Goal: Transaction & Acquisition: Purchase product/service

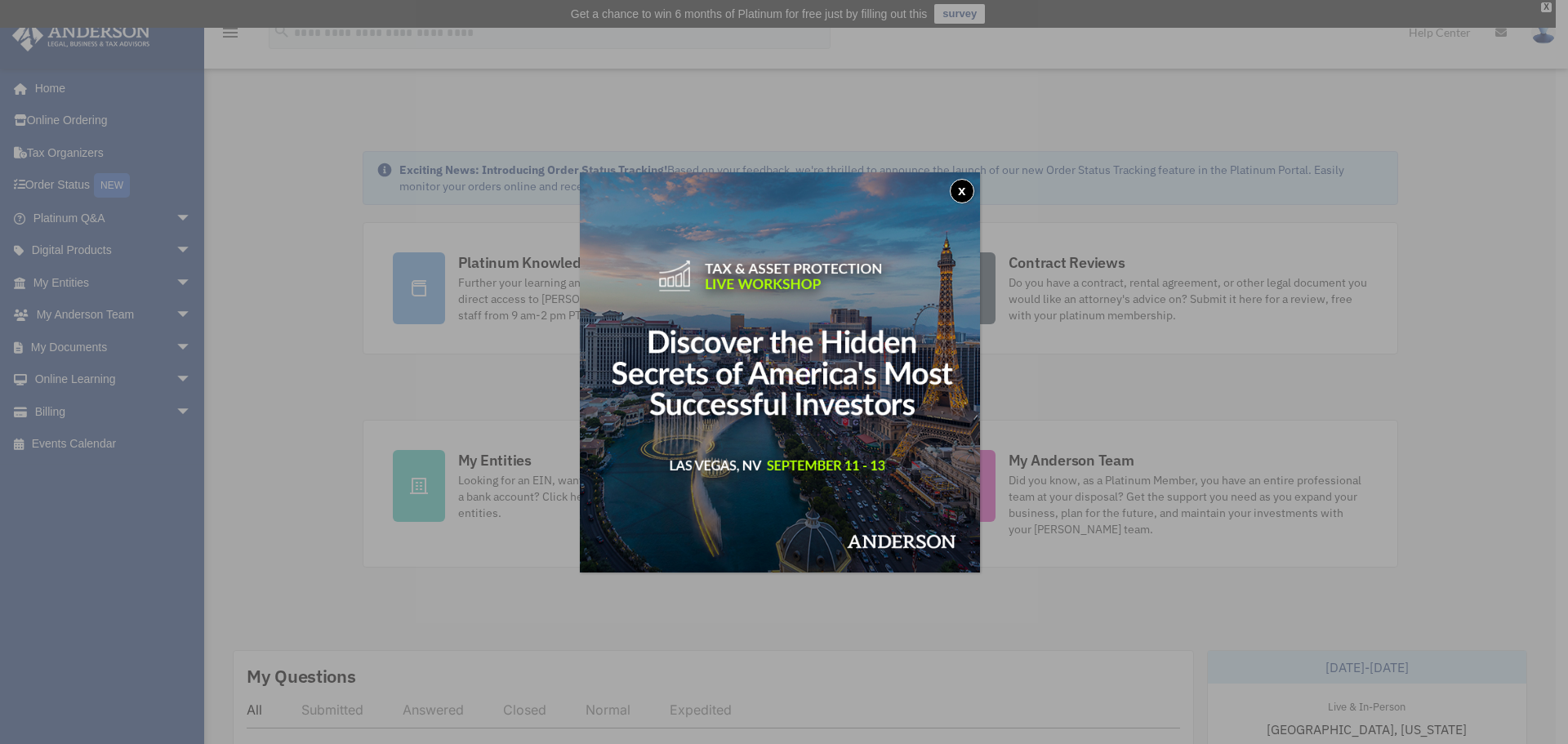
click at [967, 188] on button "x" at bounding box center [962, 190] width 24 height 24
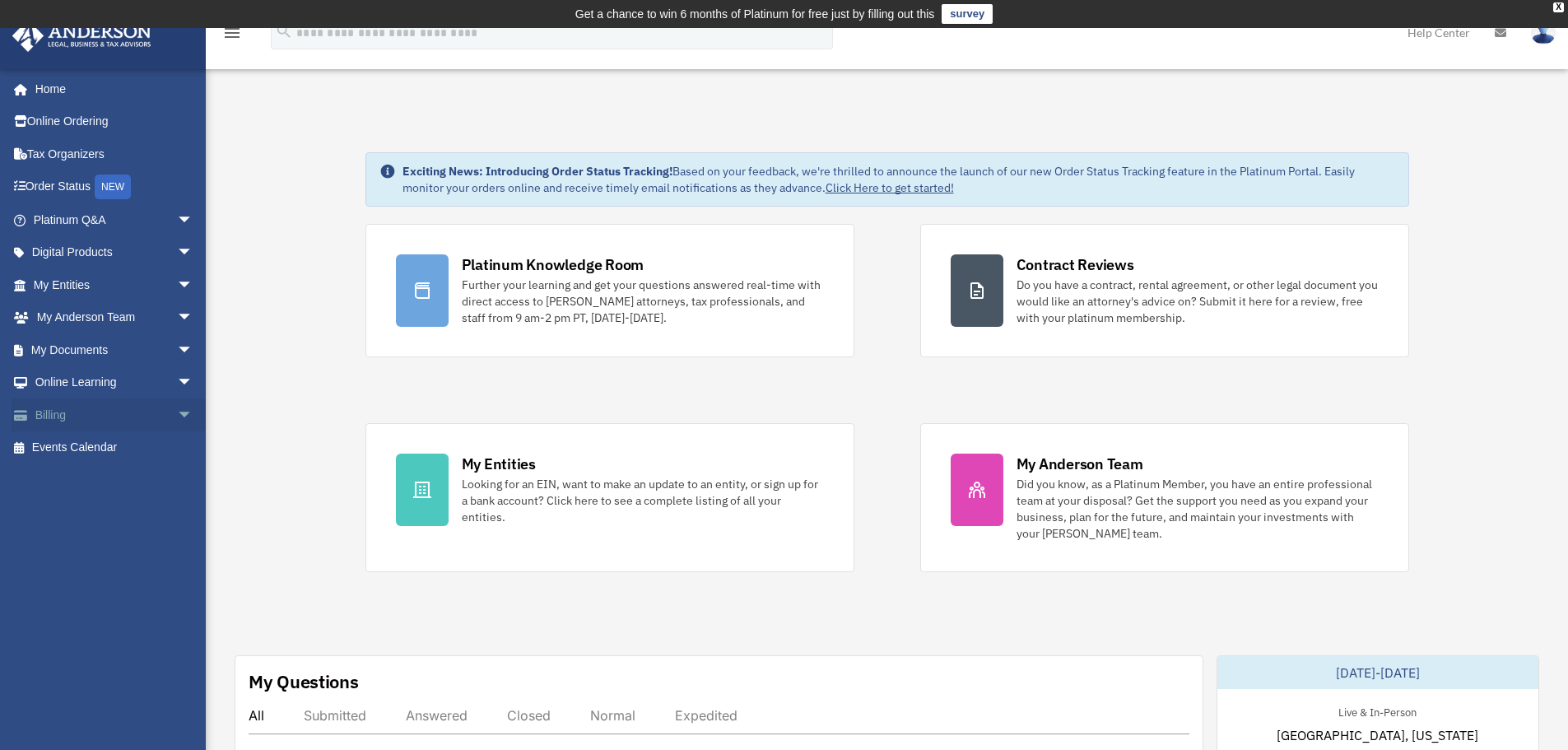
click at [177, 414] on span "arrow_drop_down" at bounding box center [194, 415] width 33 height 34
click at [97, 447] on link "$ Open Invoices" at bounding box center [120, 447] width 195 height 34
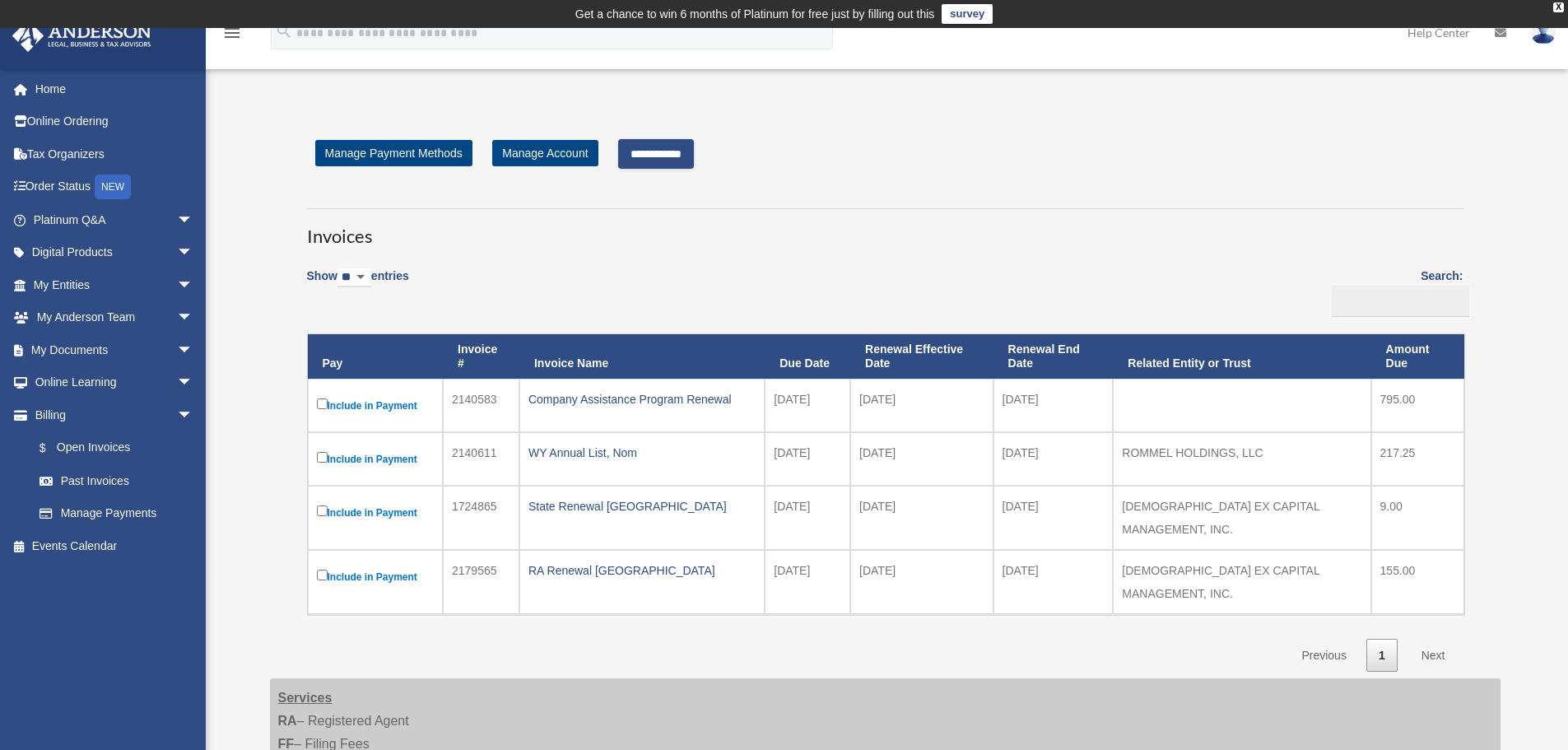
click at [1429, 639] on link "Next" at bounding box center [1433, 655] width 48 height 34
click at [669, 146] on input "**********" at bounding box center [655, 154] width 75 height 30
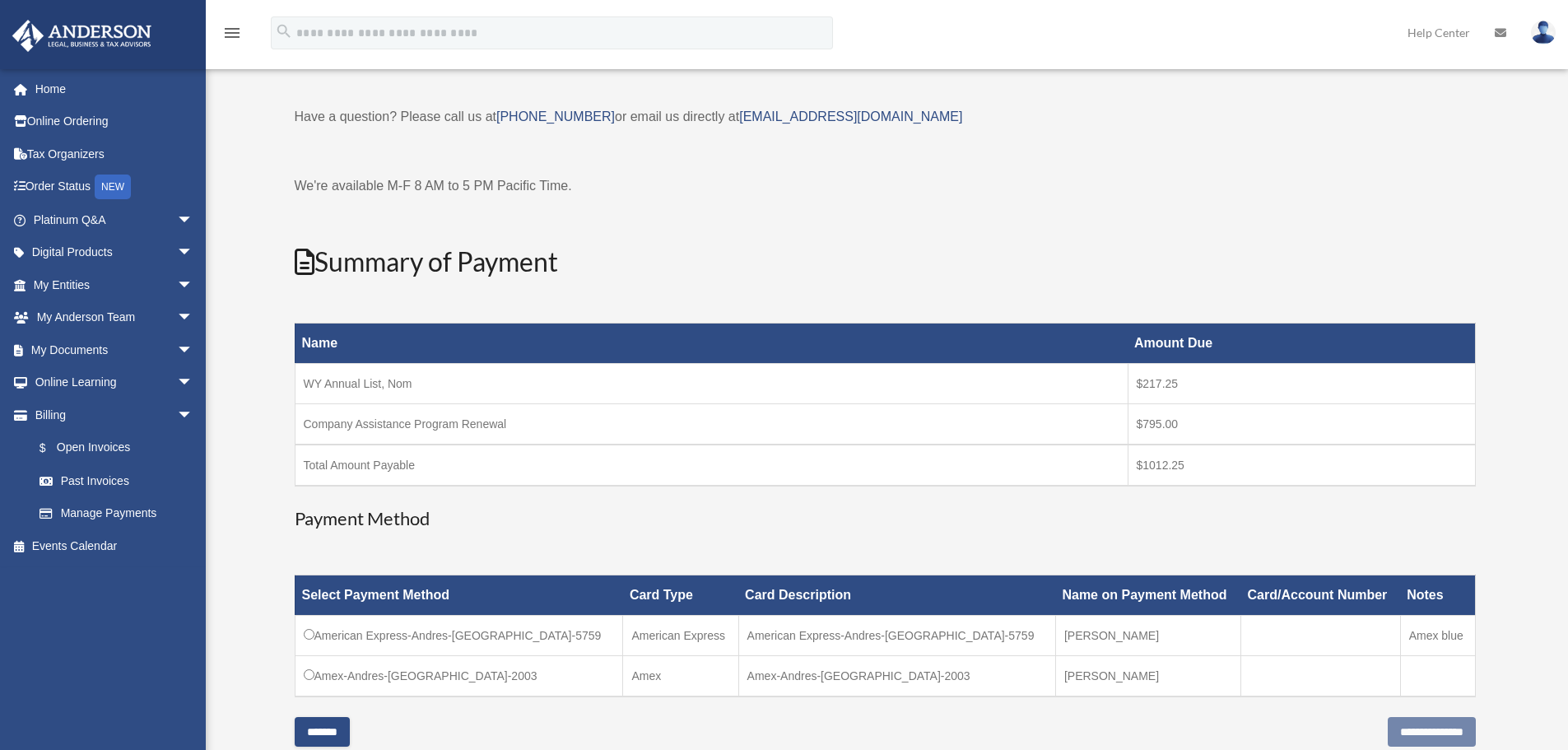
scroll to position [165, 0]
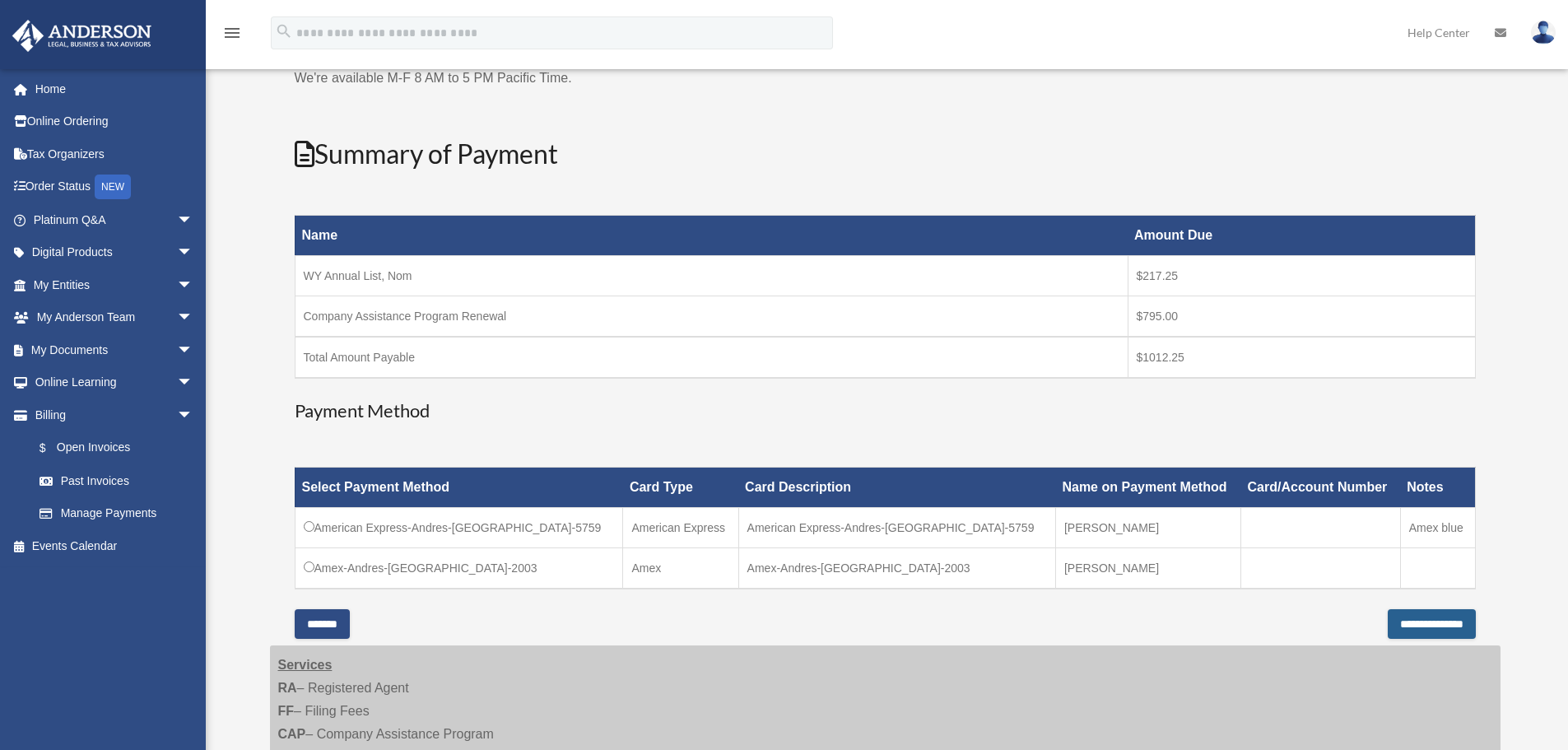
click at [1409, 626] on input "**********" at bounding box center [1431, 624] width 88 height 30
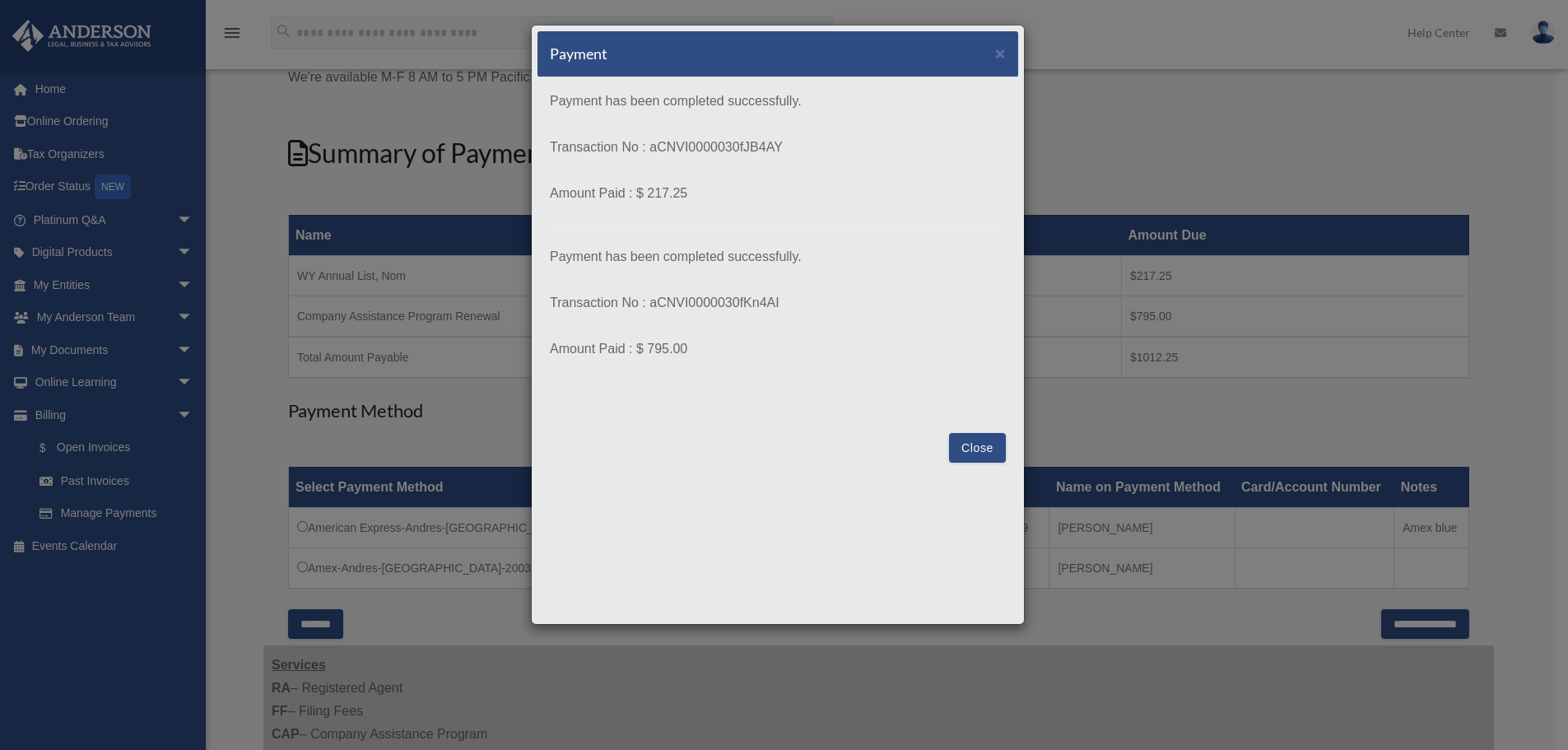
click at [965, 454] on button "Close" at bounding box center [977, 447] width 56 height 30
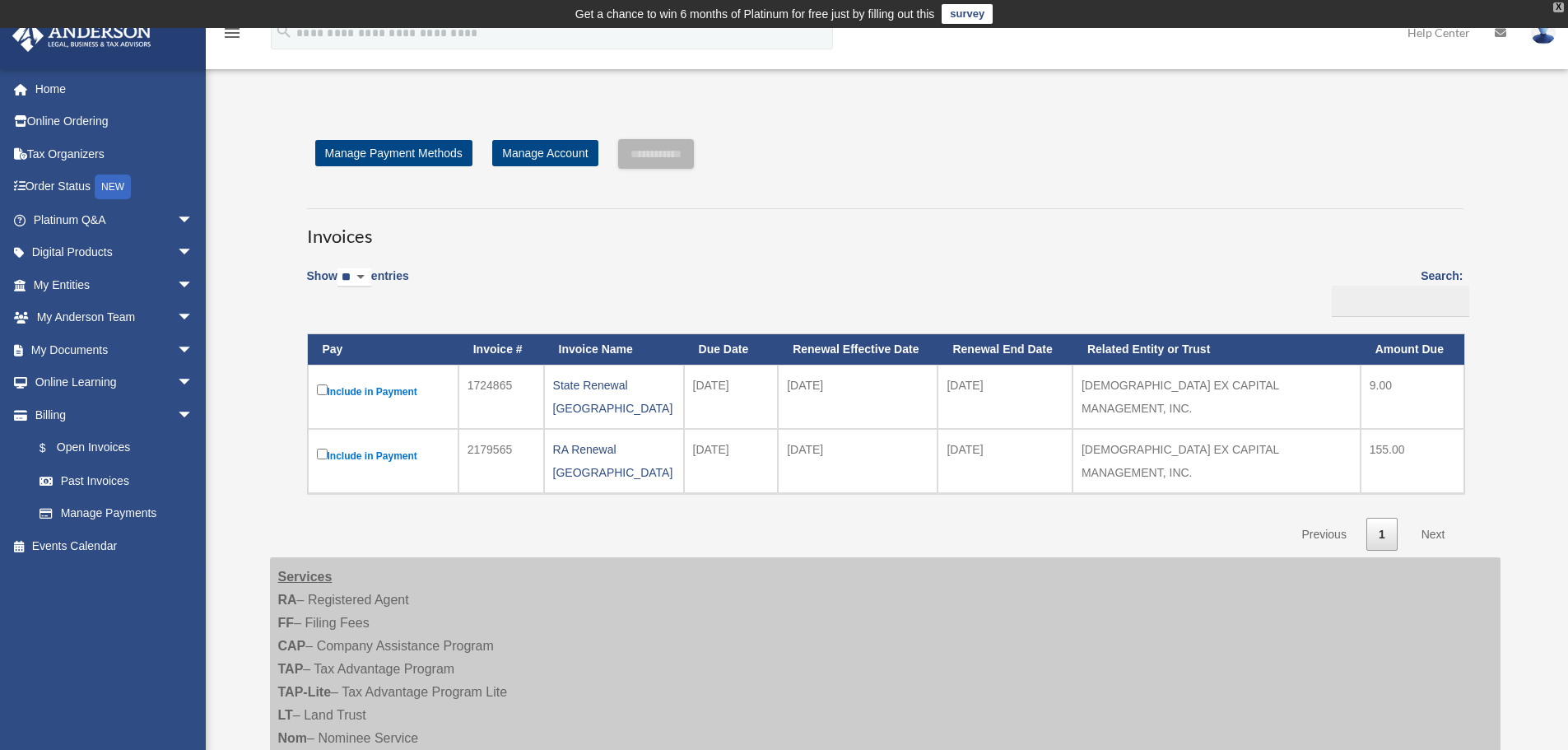
click at [1556, 5] on div "X" at bounding box center [1558, 7] width 11 height 10
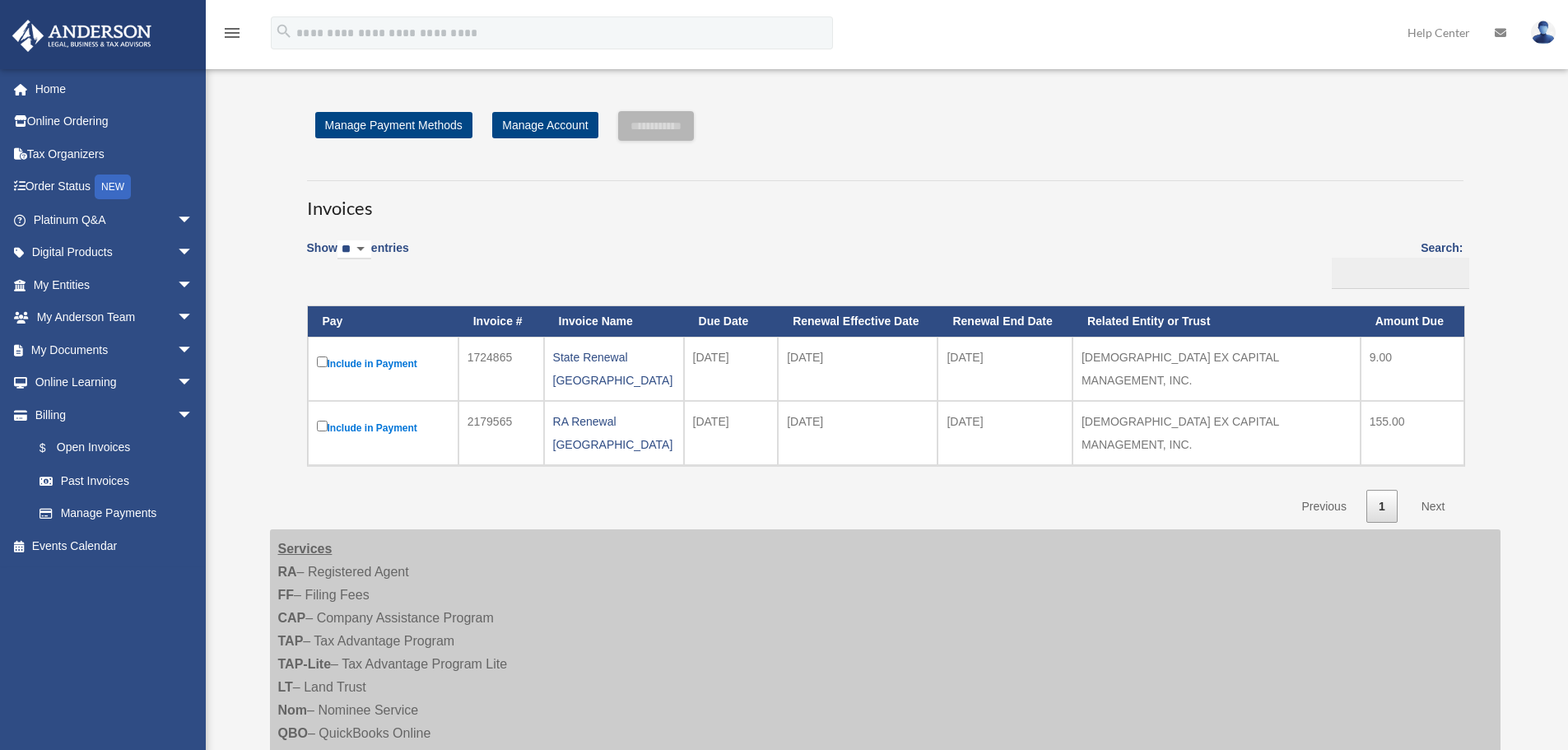
click at [1541, 35] on img at bounding box center [1543, 33] width 25 height 24
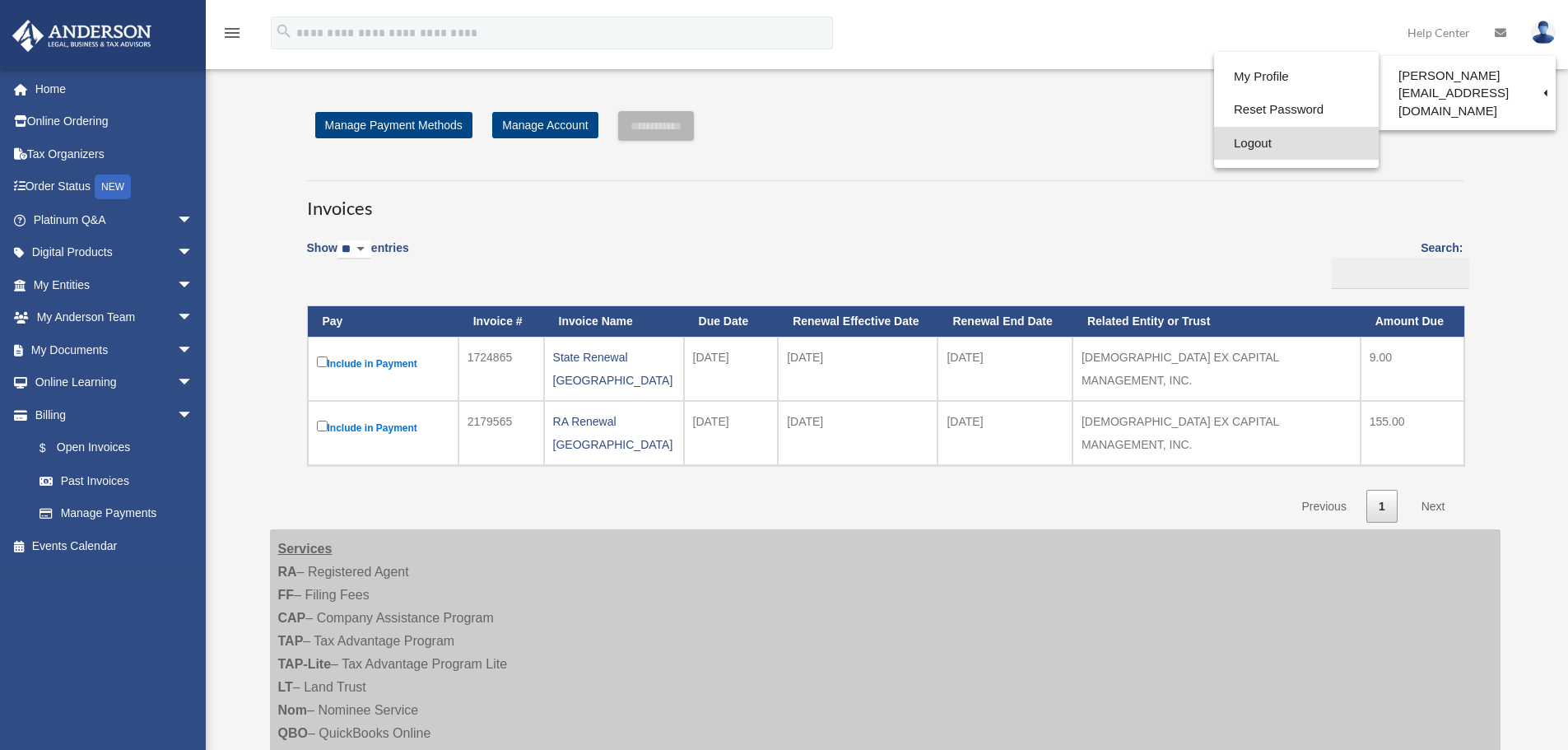
click at [1232, 138] on link "Logout" at bounding box center [1295, 143] width 165 height 34
